Goal: Obtain resource: Download file/media

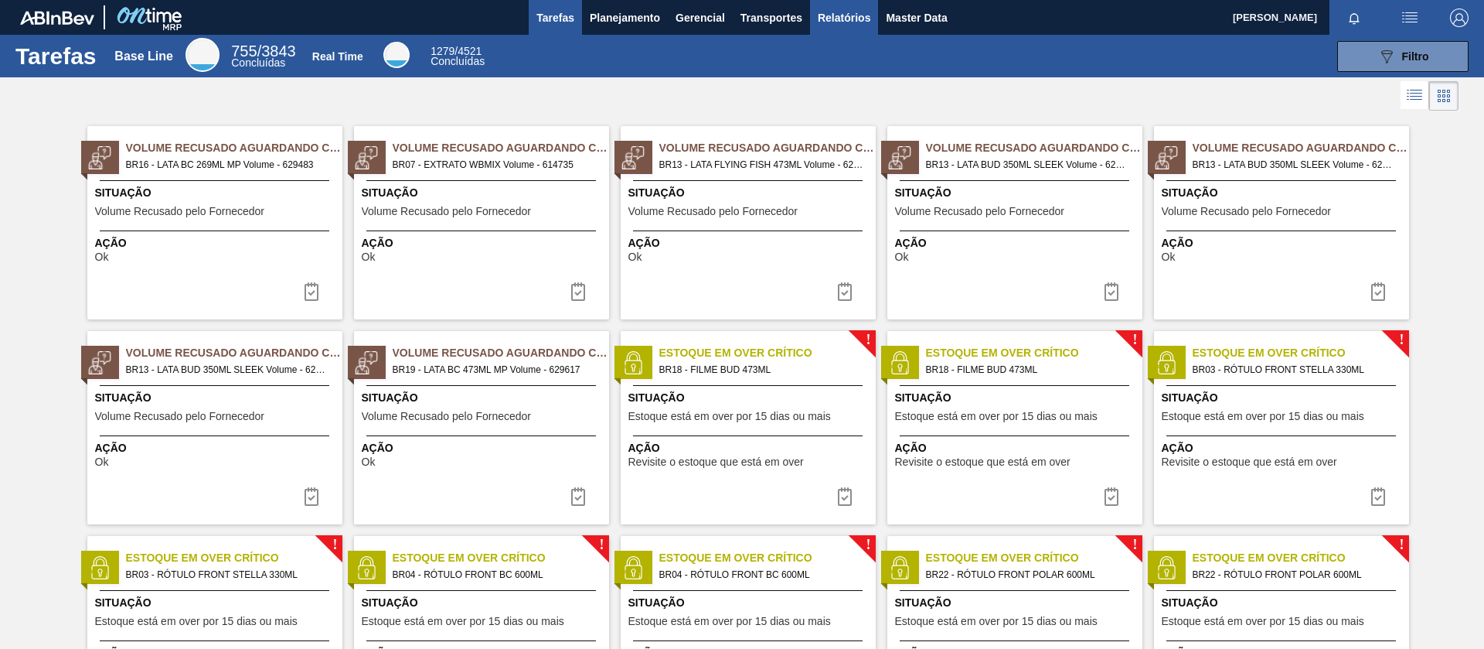
click at [835, 25] on span "Relatórios" at bounding box center [844, 18] width 53 height 19
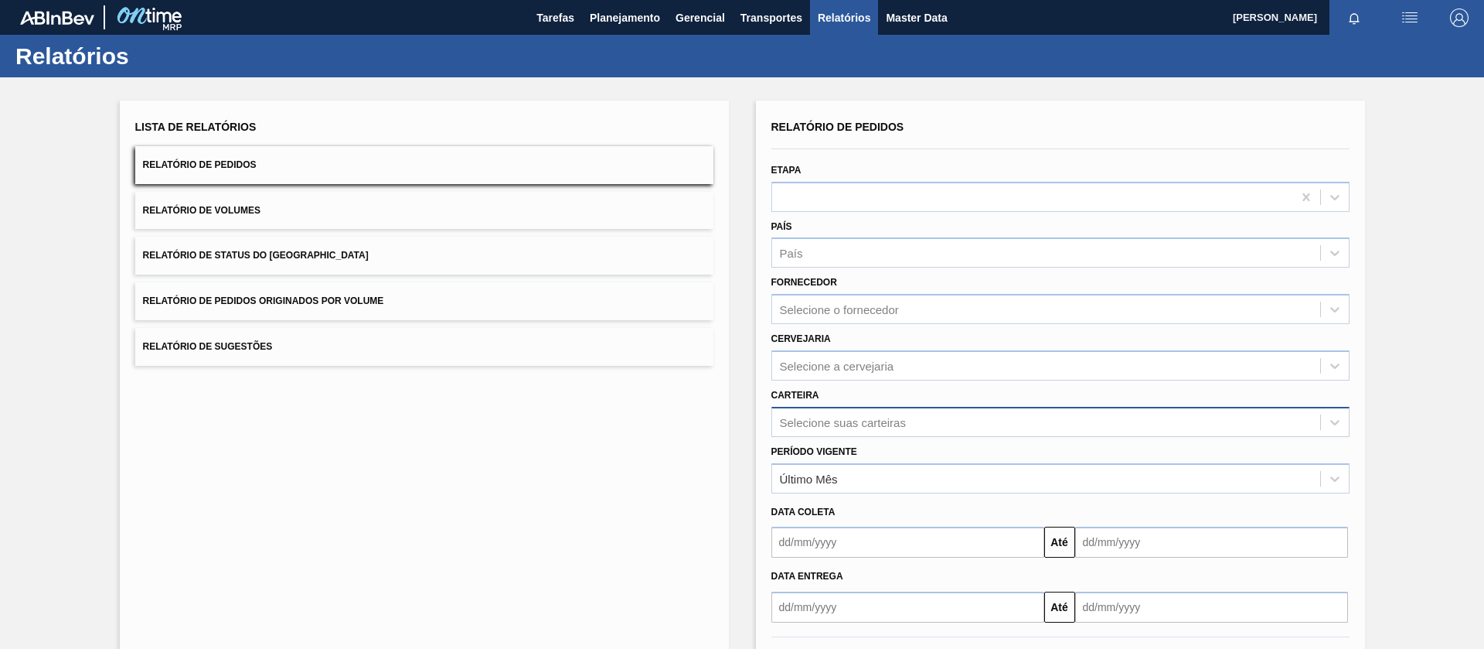
click at [812, 412] on div "Selecione suas carteiras" at bounding box center [1061, 422] width 578 height 30
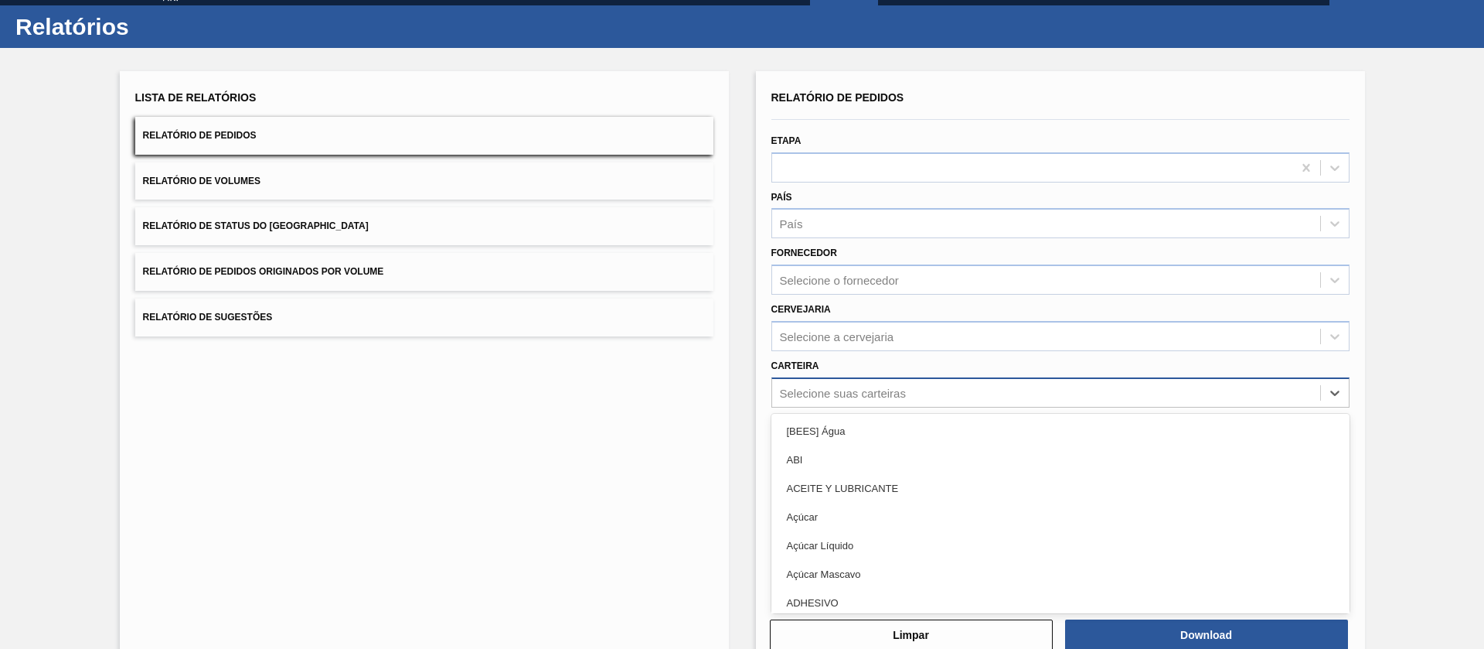
scroll to position [32, 0]
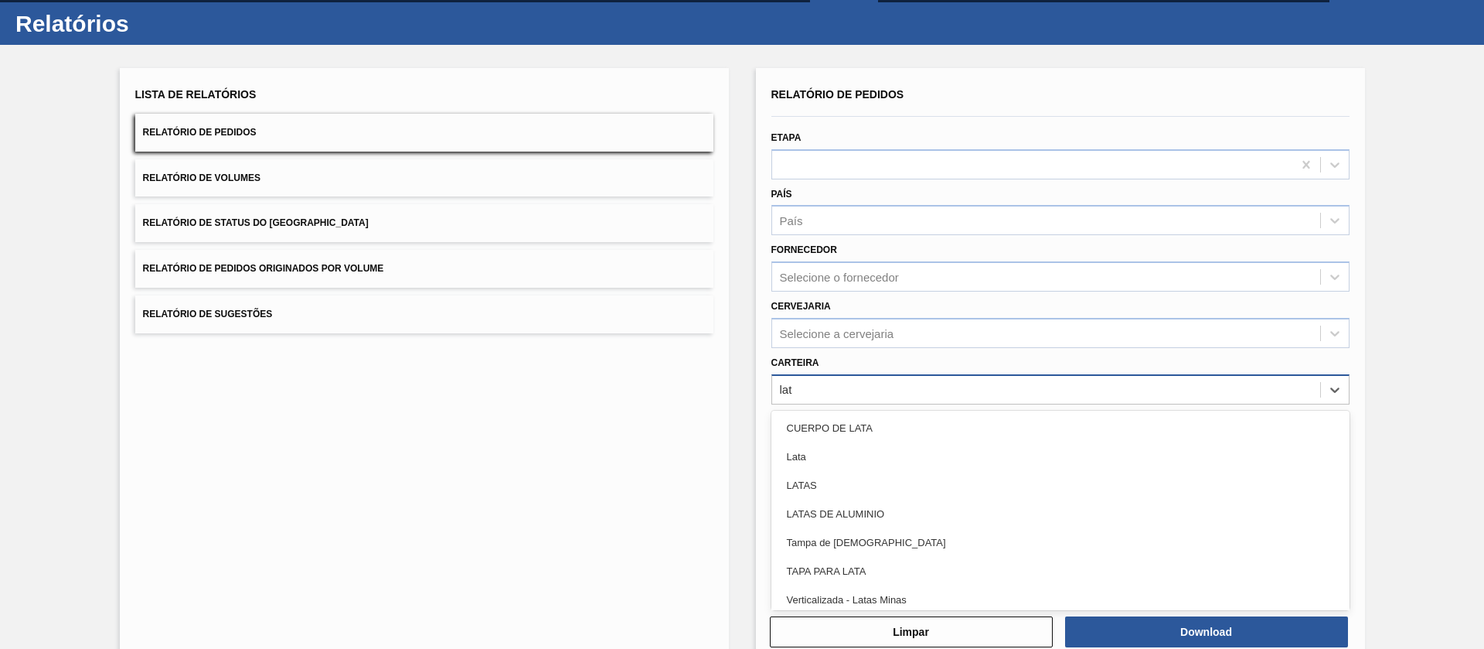
type input "lata"
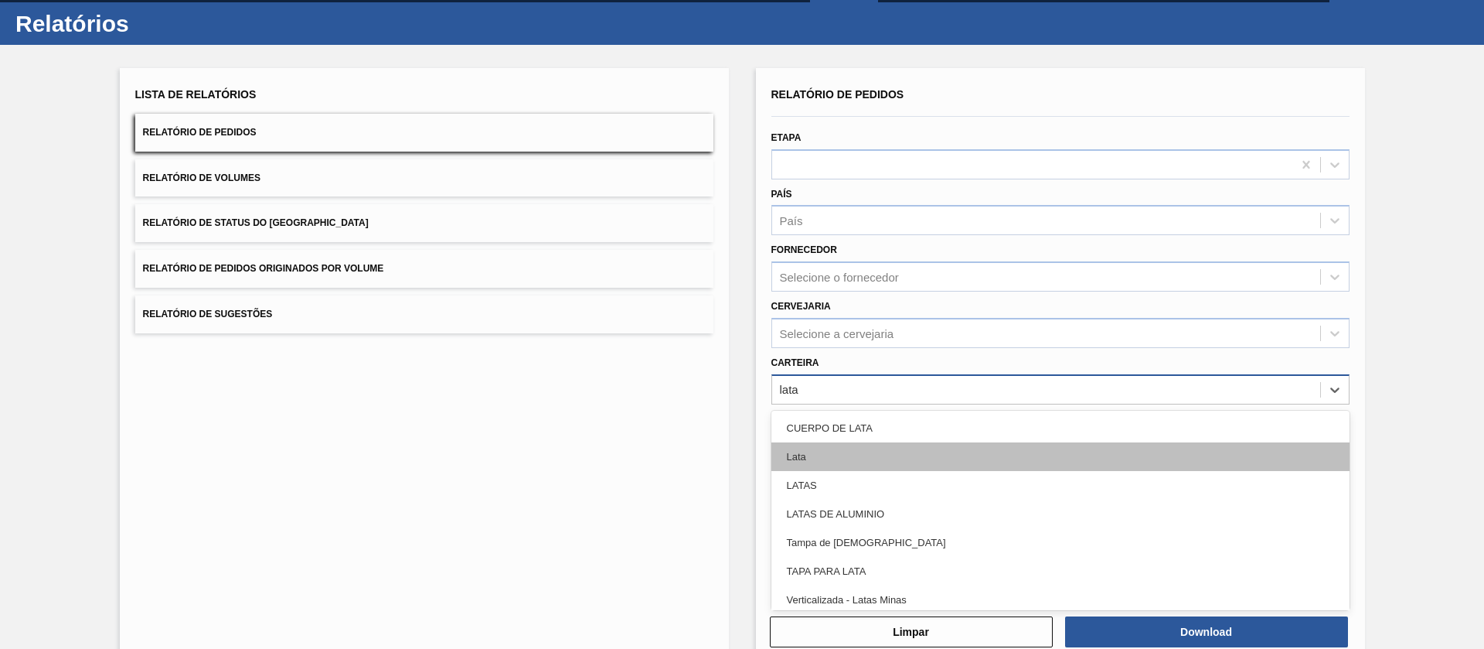
click at [806, 456] on div "Lata" at bounding box center [1061, 456] width 578 height 29
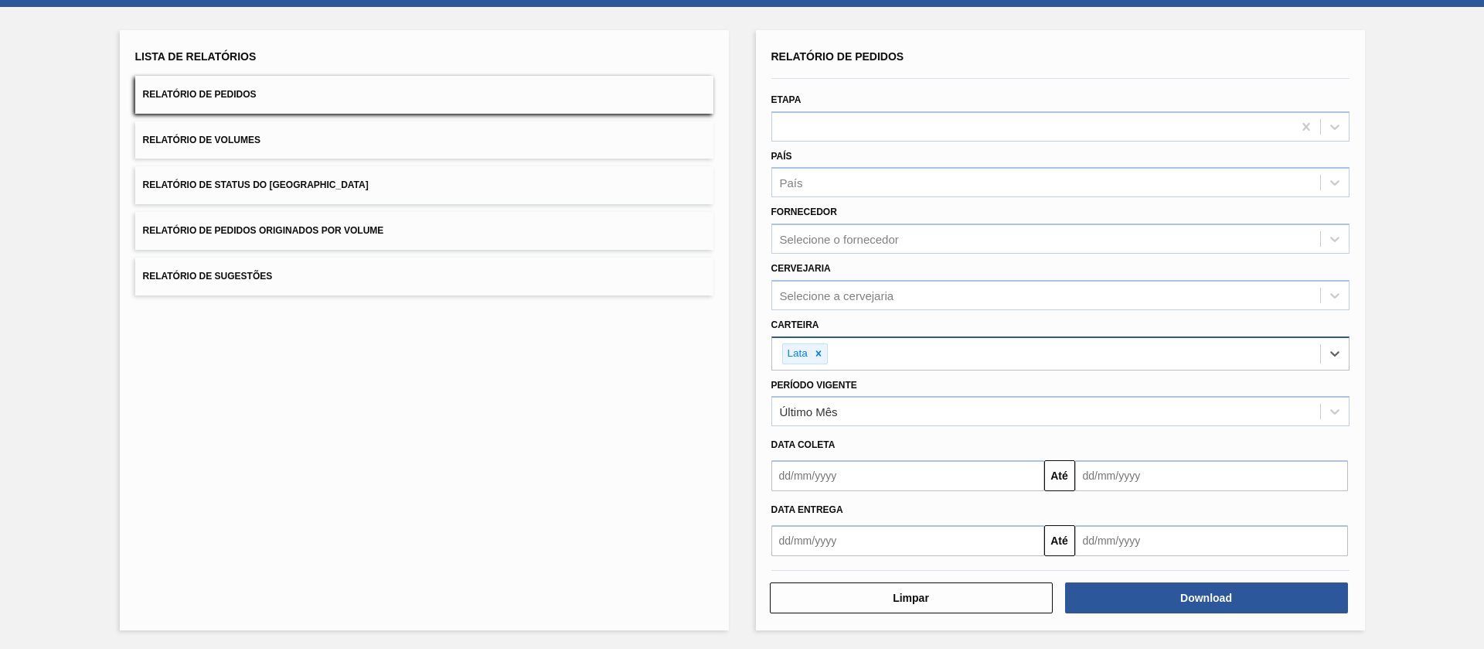
scroll to position [71, 0]
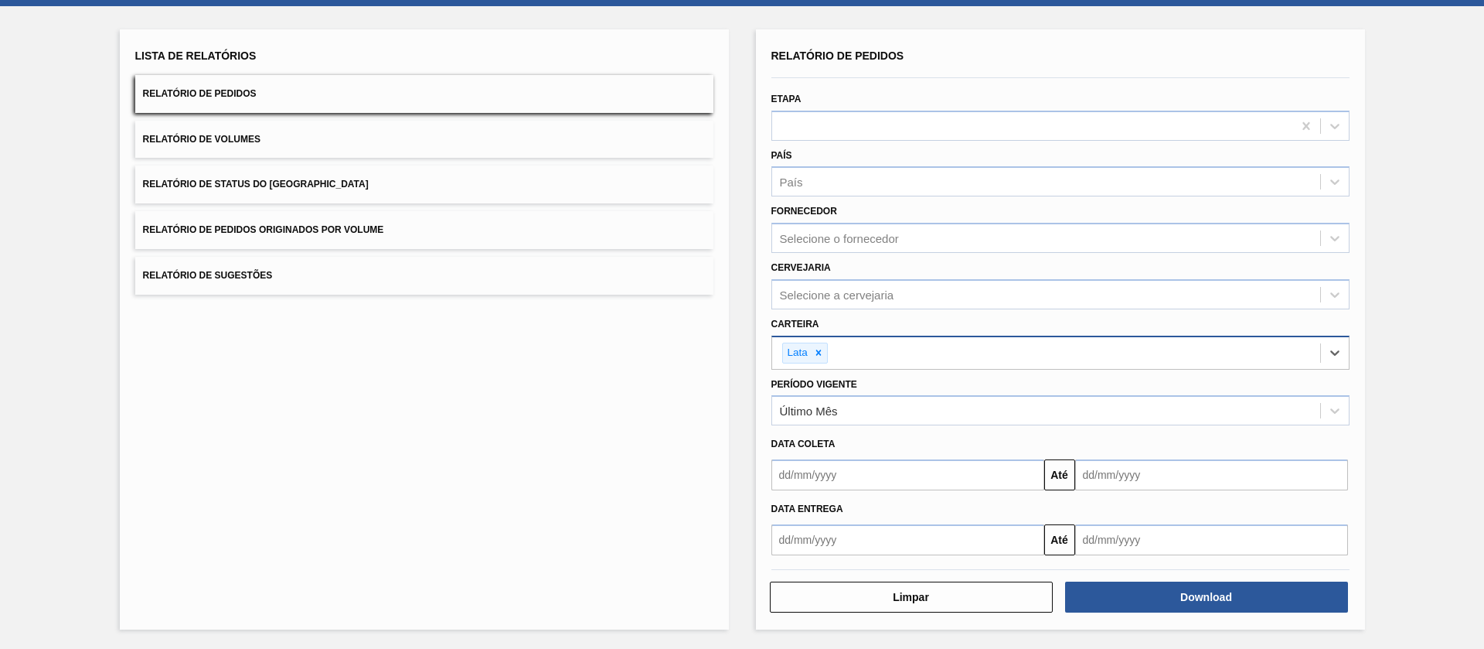
click at [877, 474] on input "text" at bounding box center [908, 474] width 273 height 31
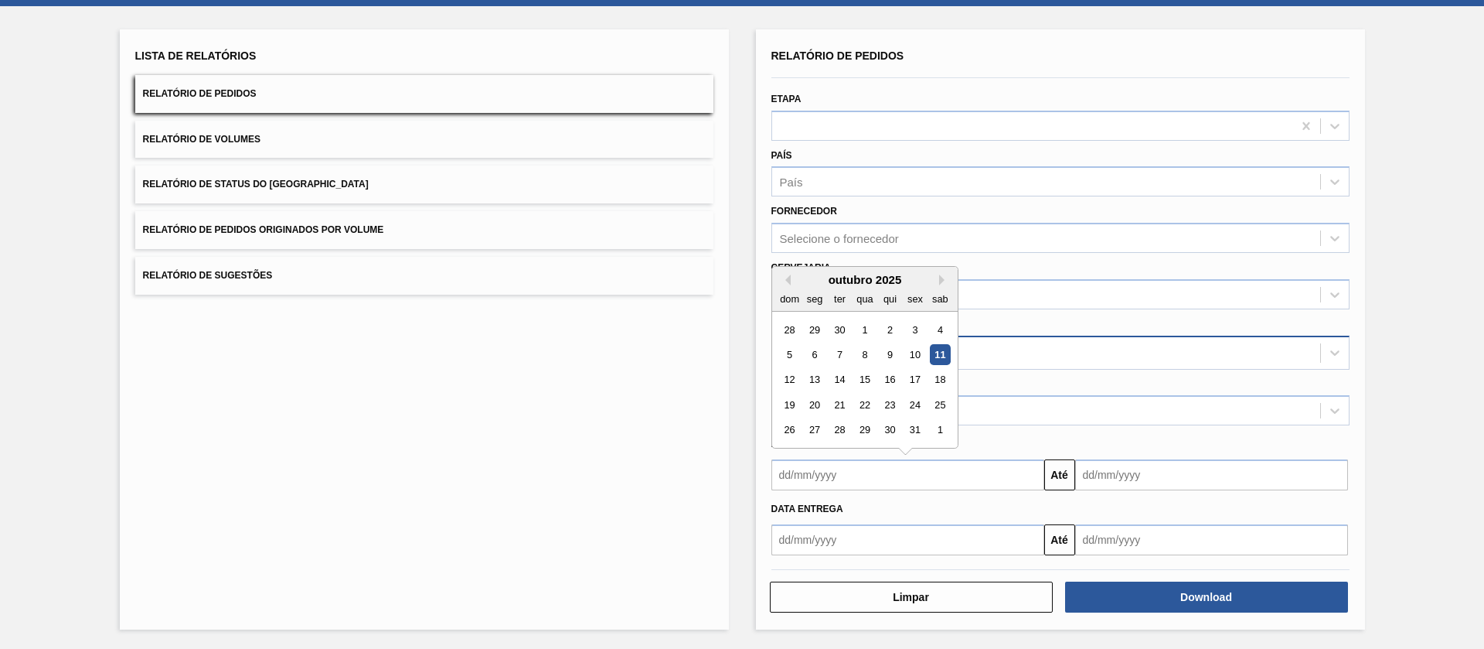
drag, startPoint x: 866, startPoint y: 329, endPoint x: 884, endPoint y: 343, distance: 23.1
click at [865, 328] on div "1" at bounding box center [864, 329] width 21 height 21
type input "[DATE]"
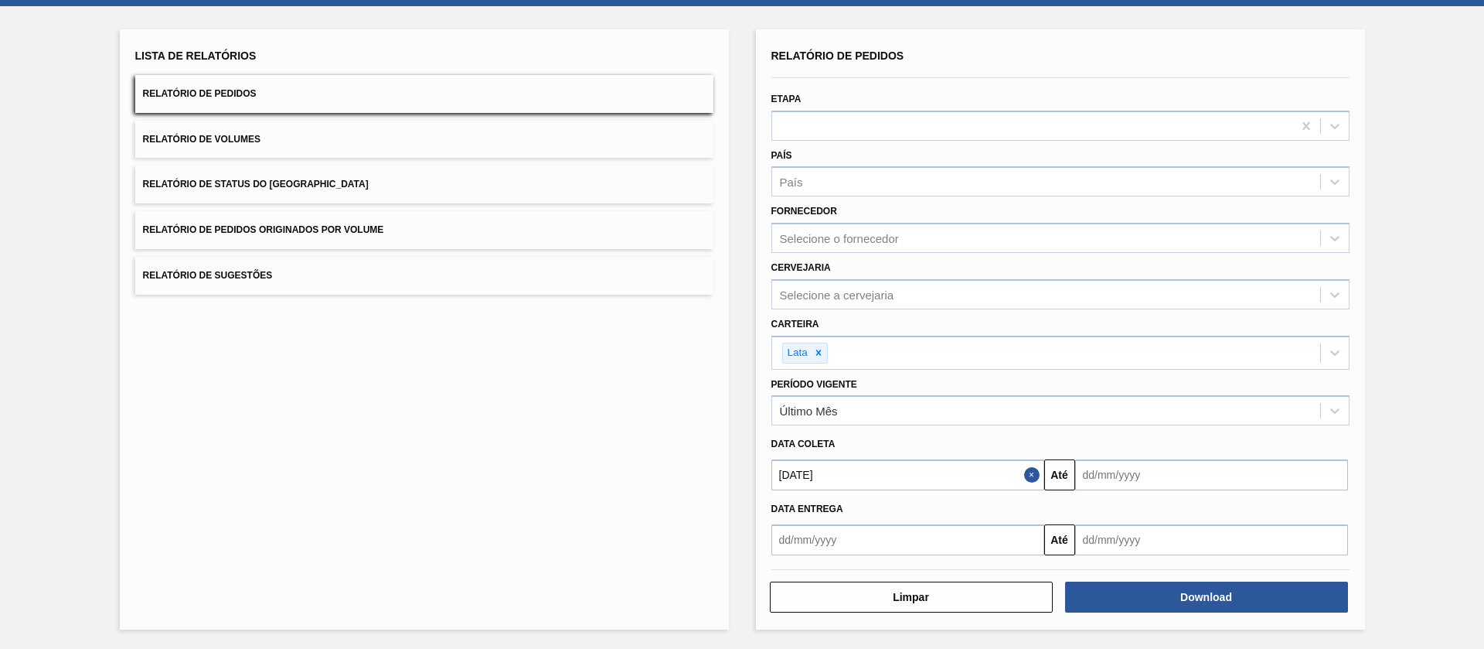
click at [1118, 472] on input "text" at bounding box center [1211, 474] width 273 height 31
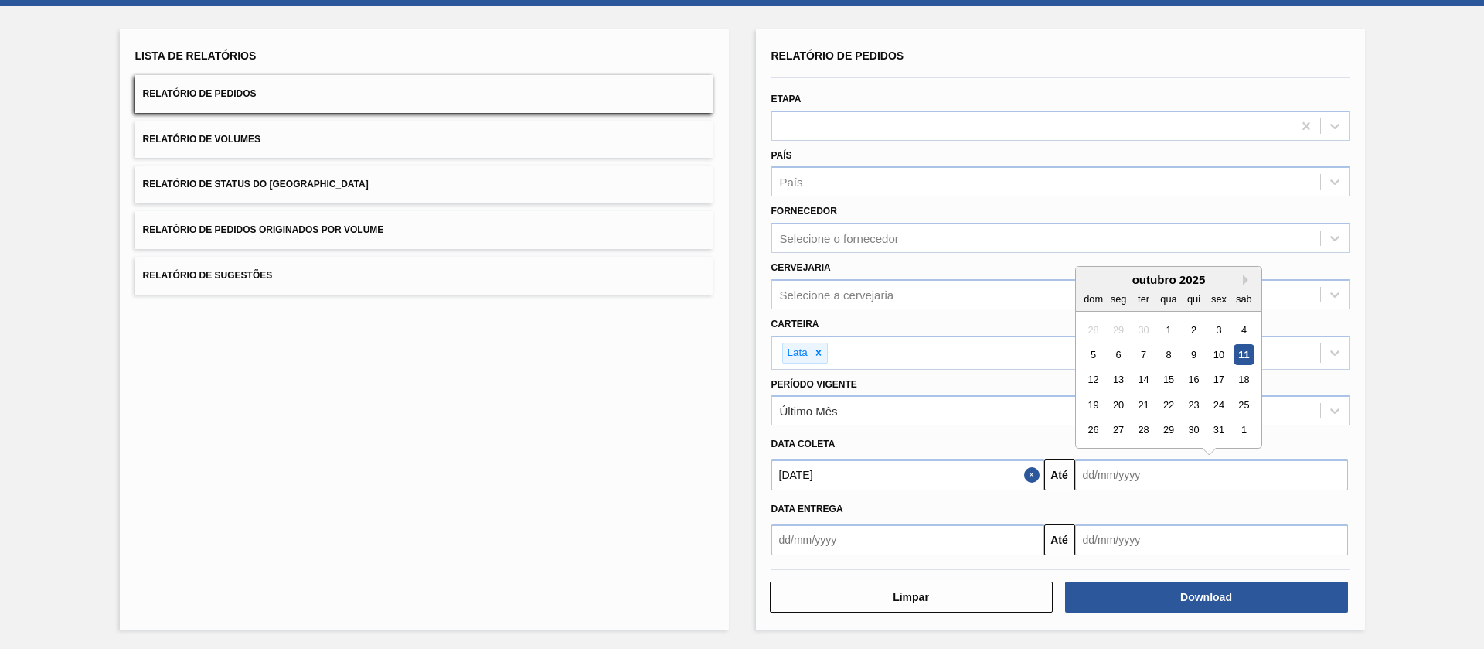
drag, startPoint x: 1220, startPoint y: 433, endPoint x: 1220, endPoint y: 449, distance: 16.2
click at [1220, 433] on div "31" at bounding box center [1218, 430] width 21 height 21
type input "[DATE]"
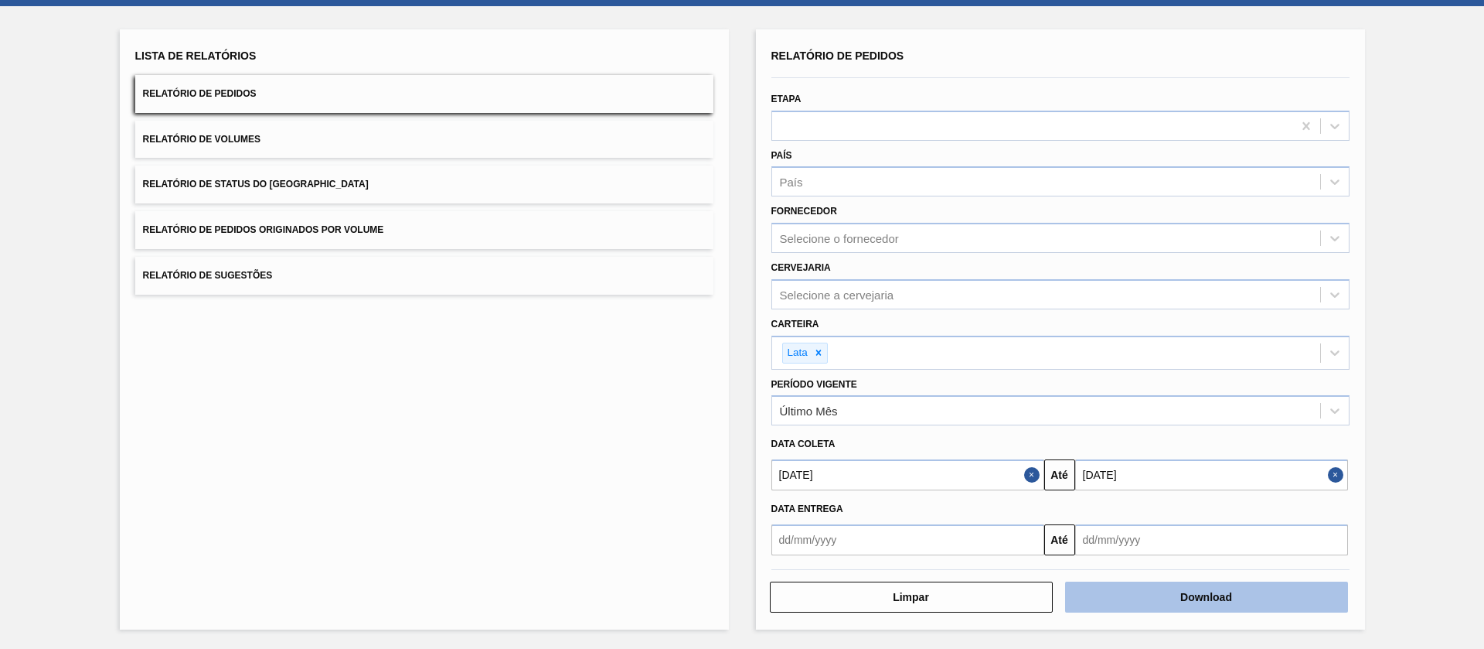
click at [1151, 595] on button "Download" at bounding box center [1206, 596] width 283 height 31
